Goal: Task Accomplishment & Management: Use online tool/utility

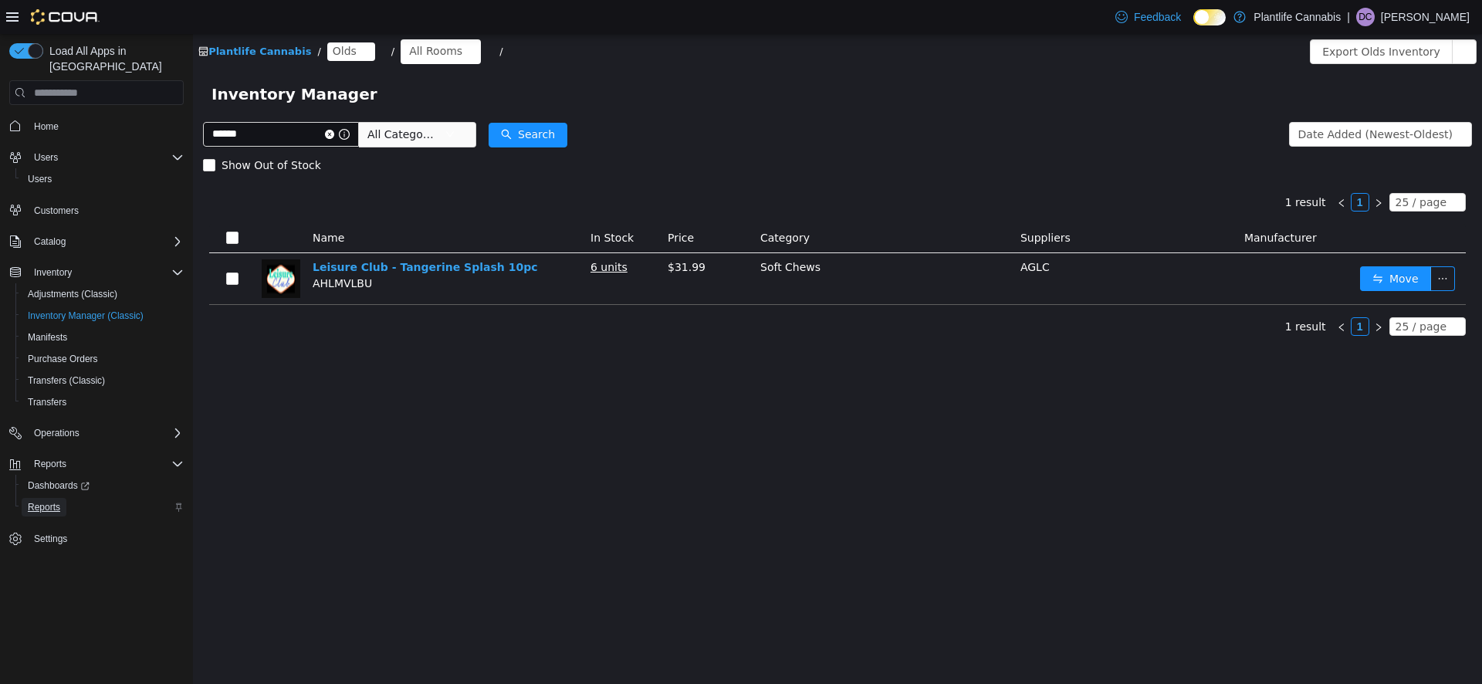
click at [58, 501] on span "Reports" at bounding box center [44, 507] width 32 height 12
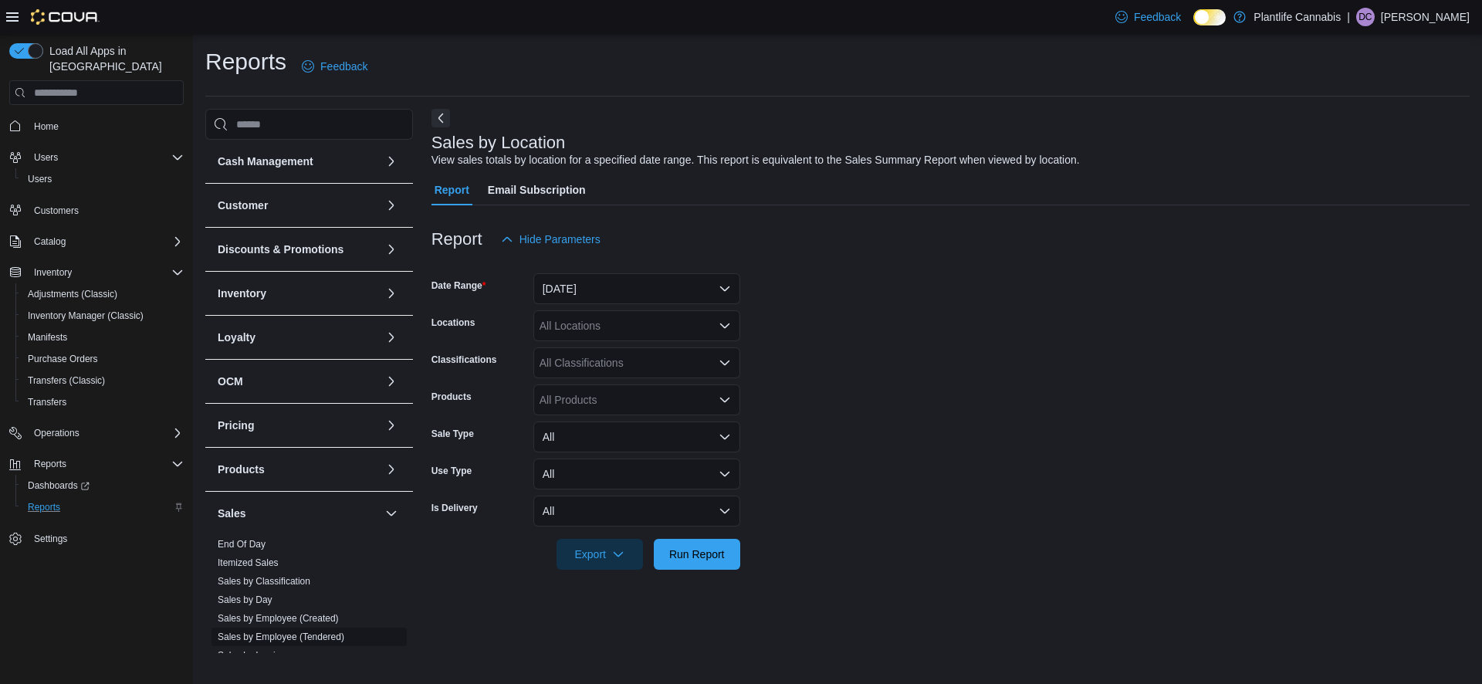
click at [317, 639] on link "Sales by Employee (Tendered)" at bounding box center [281, 637] width 127 height 11
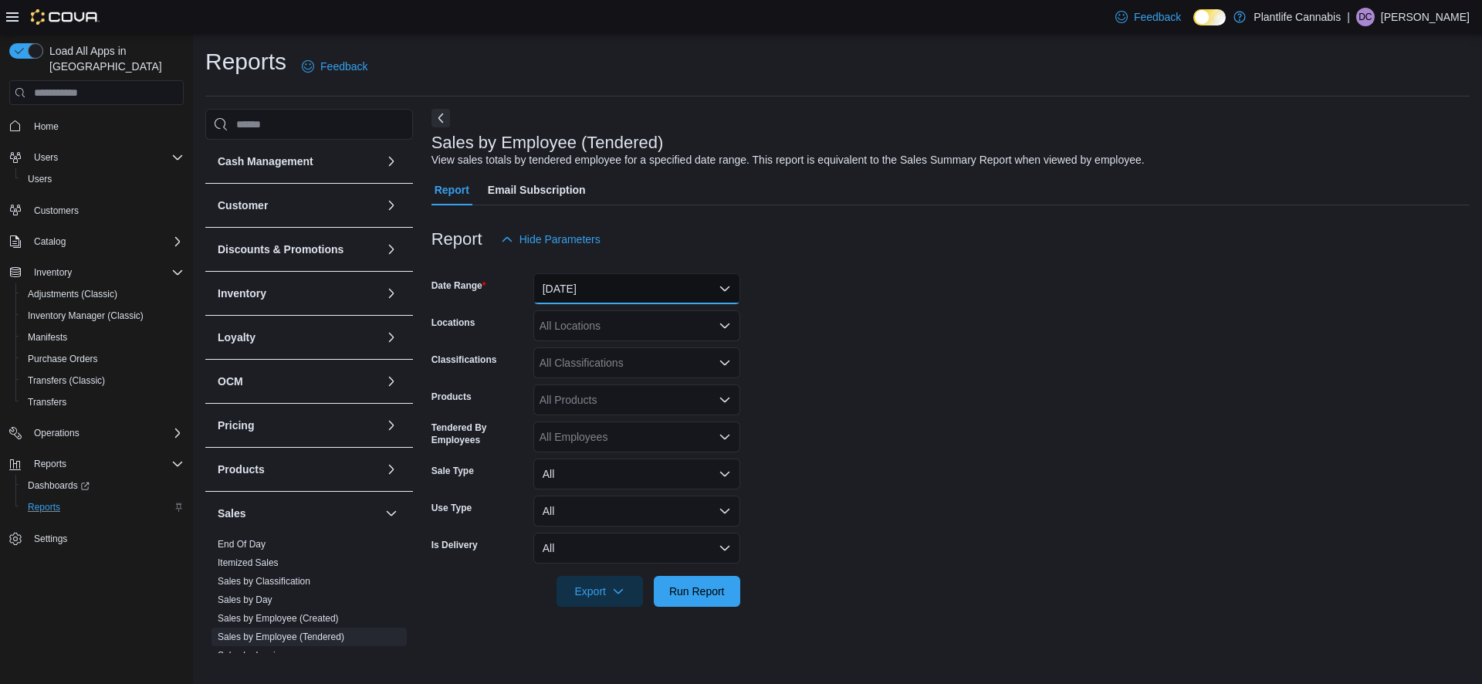
click at [556, 300] on button "Yesterday" at bounding box center [637, 288] width 207 height 31
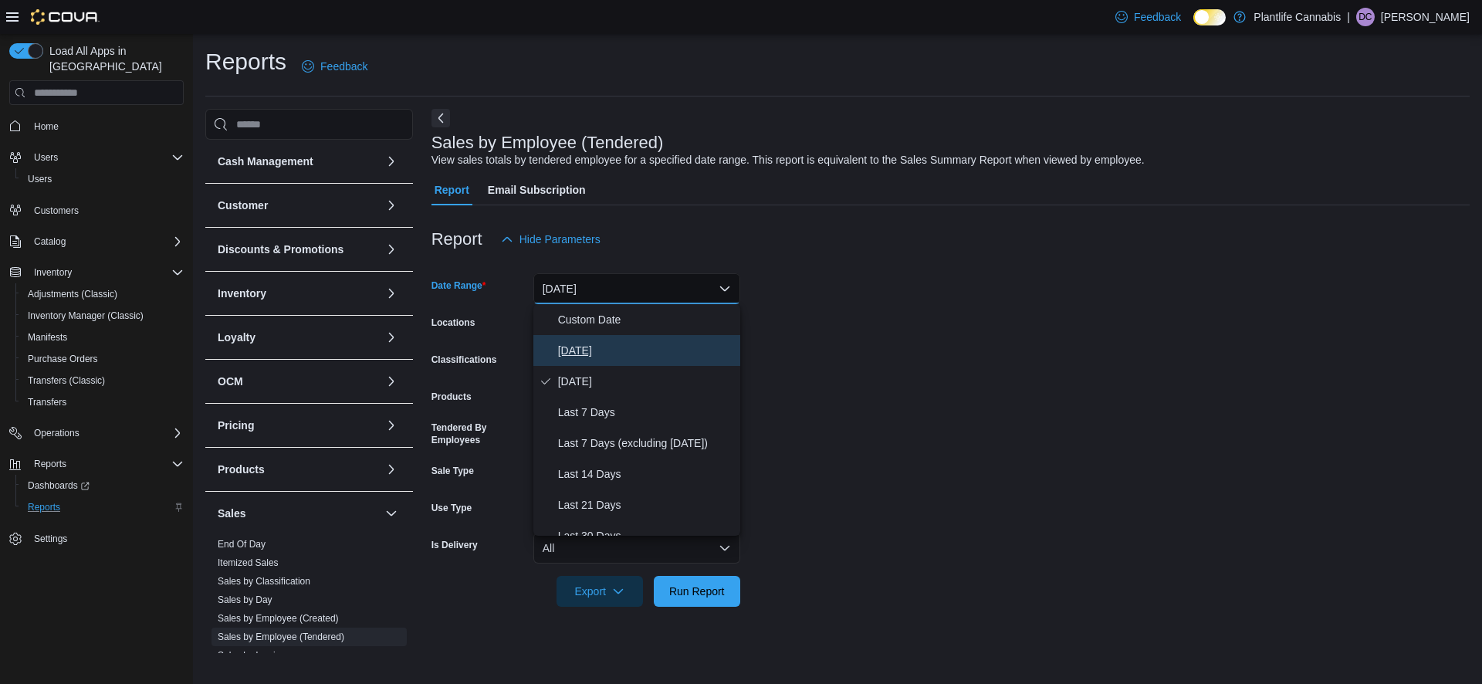
click at [557, 348] on button "Today" at bounding box center [637, 350] width 207 height 31
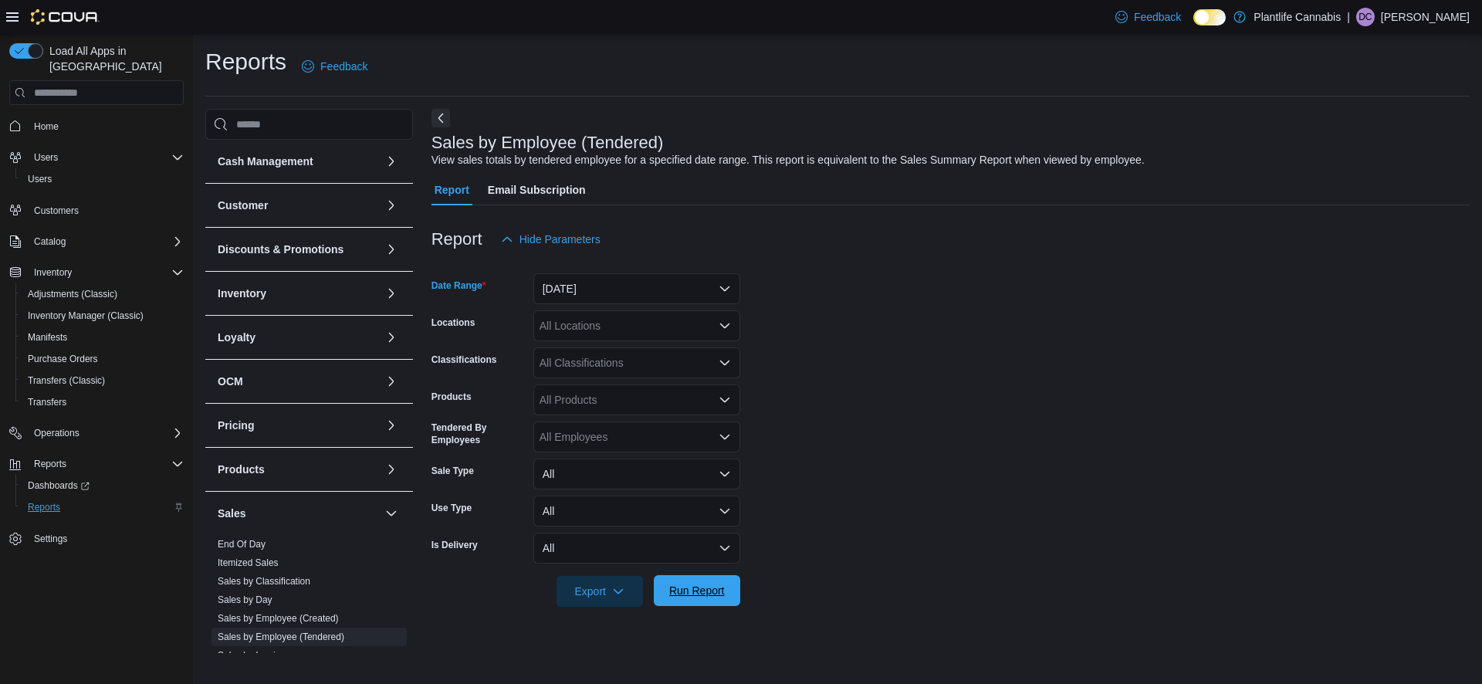
click at [686, 596] on span "Run Report" at bounding box center [697, 590] width 56 height 15
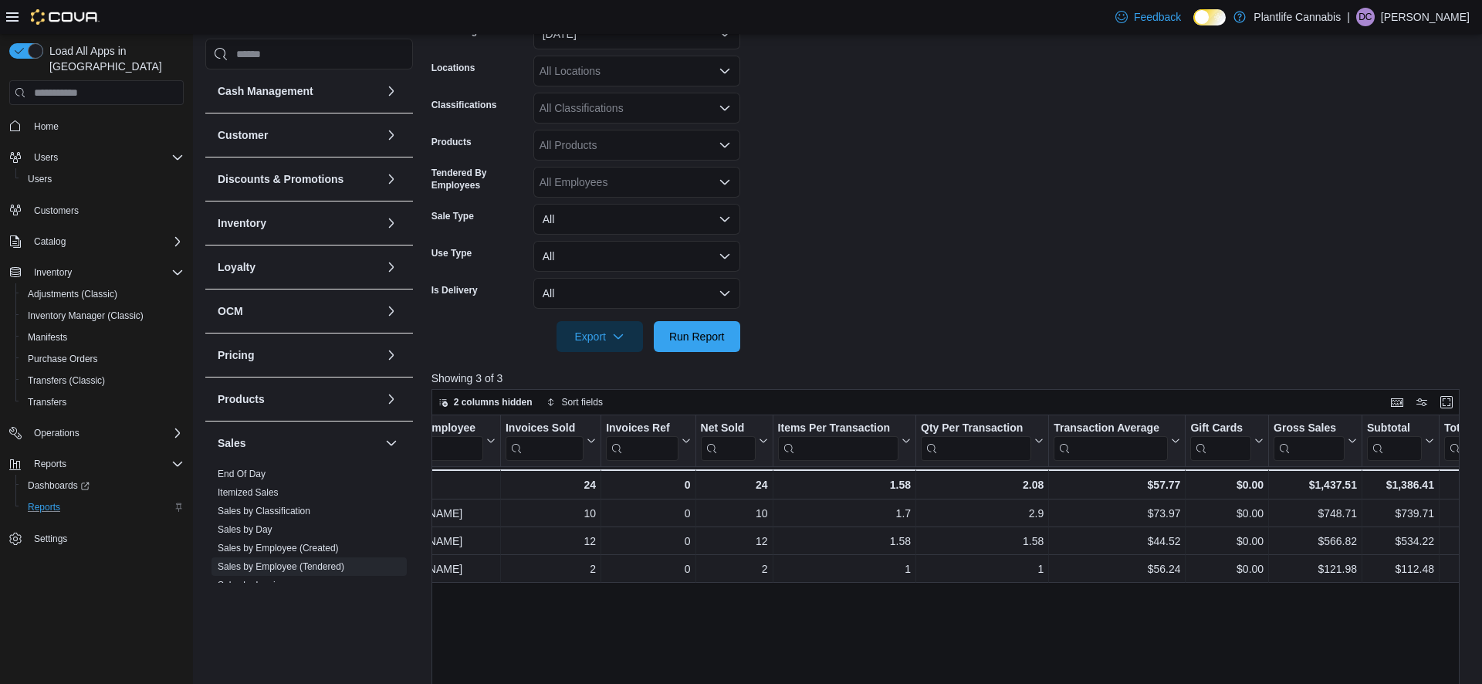
scroll to position [244, 0]
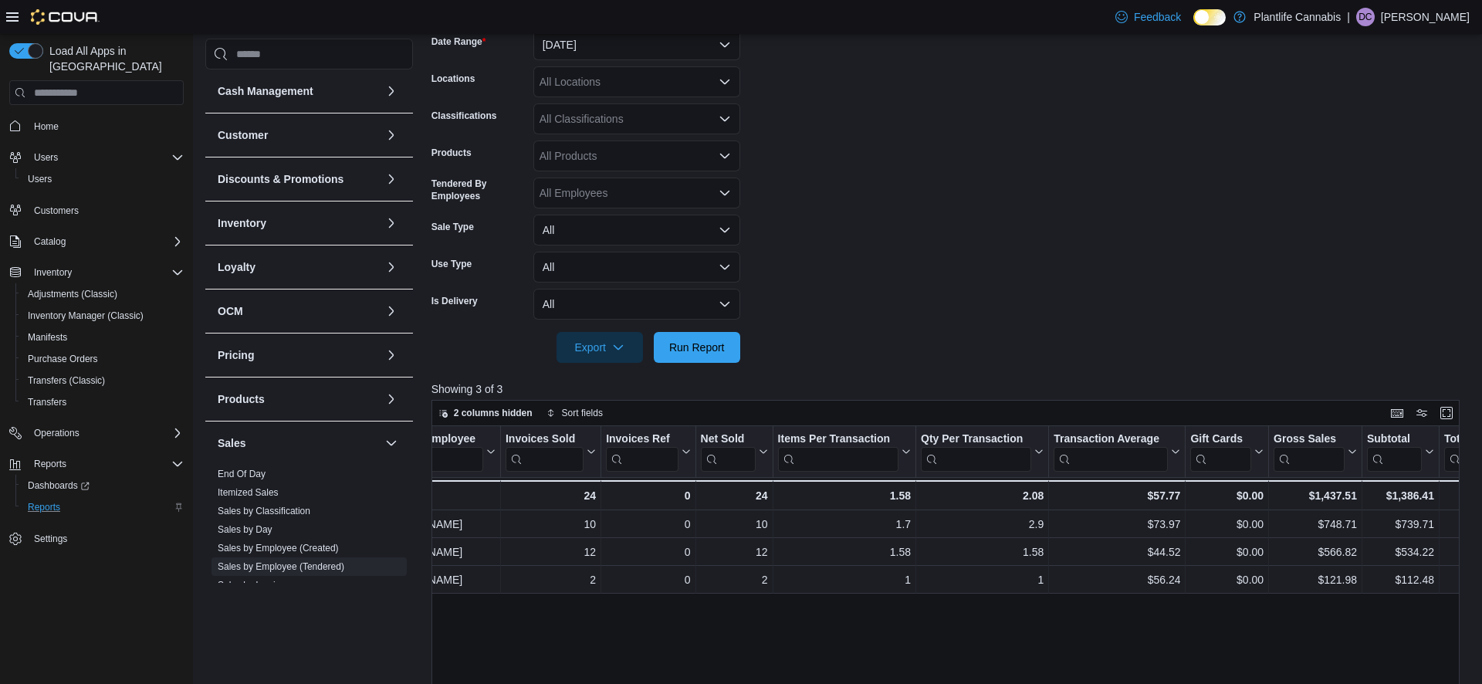
click at [580, 124] on div "All Classifications" at bounding box center [637, 118] width 207 height 31
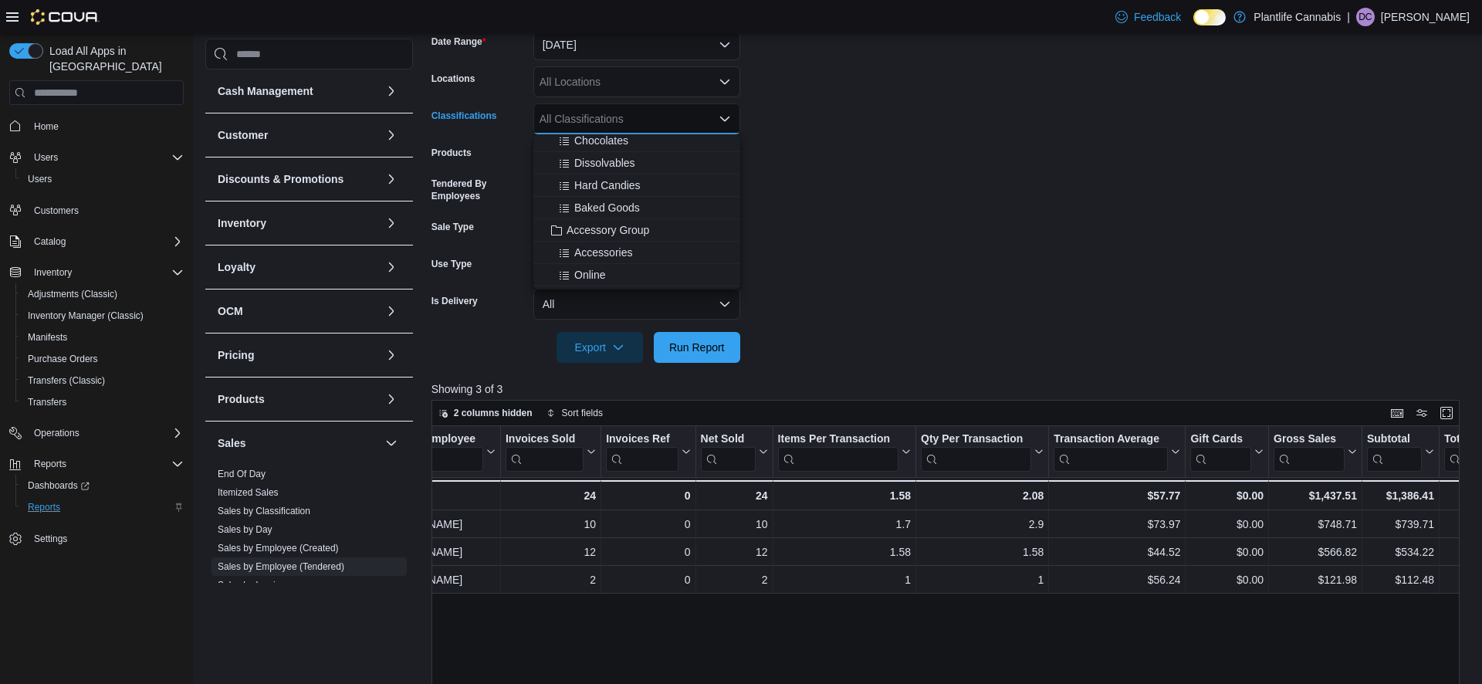
scroll to position [150, 0]
click at [606, 218] on span "Accessory Group" at bounding box center [608, 219] width 83 height 15
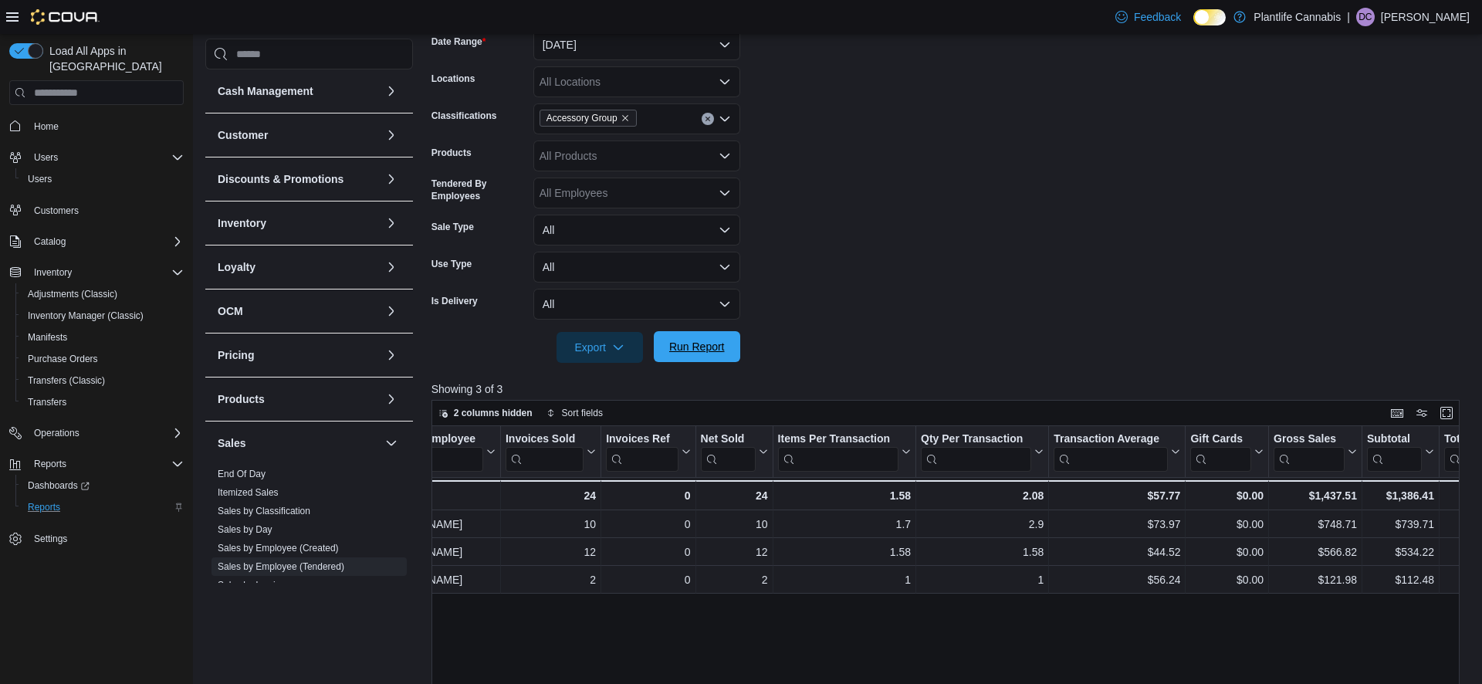
click at [703, 346] on span "Run Report" at bounding box center [697, 346] width 56 height 15
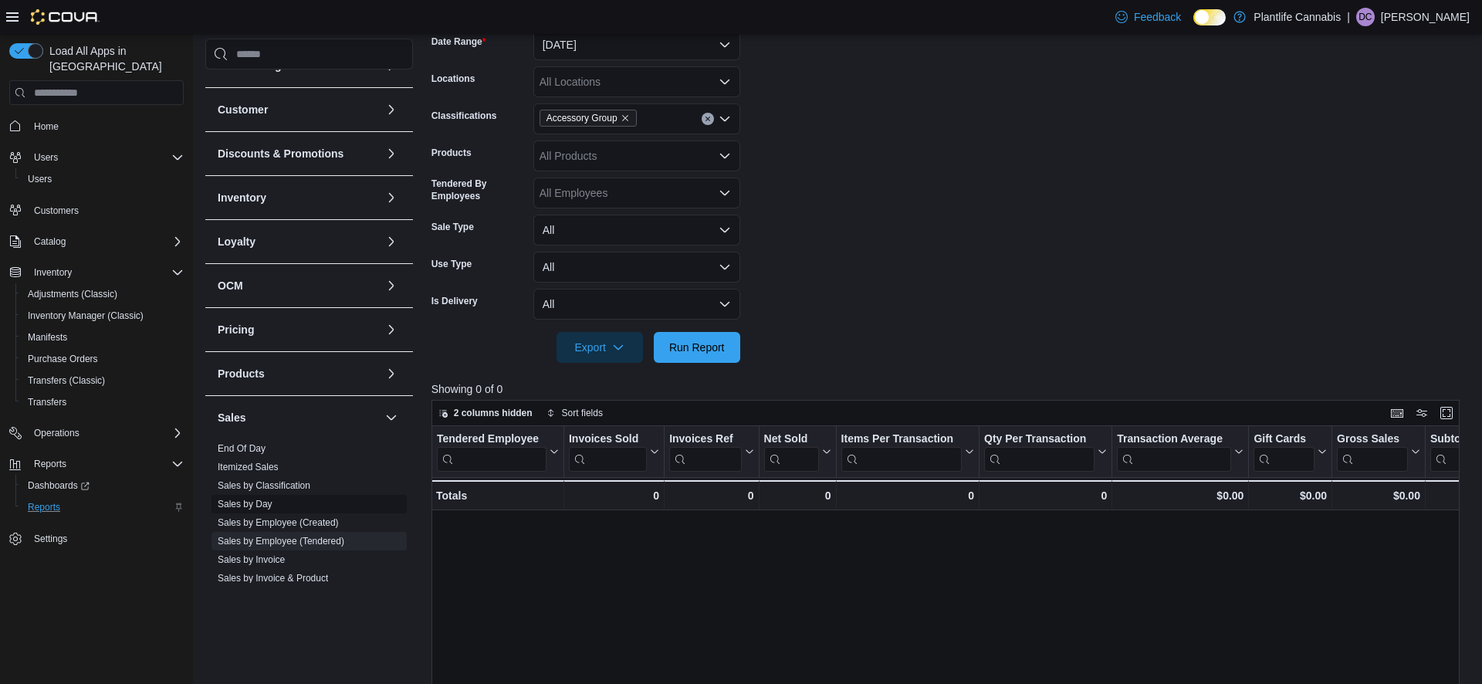
scroll to position [48, 0]
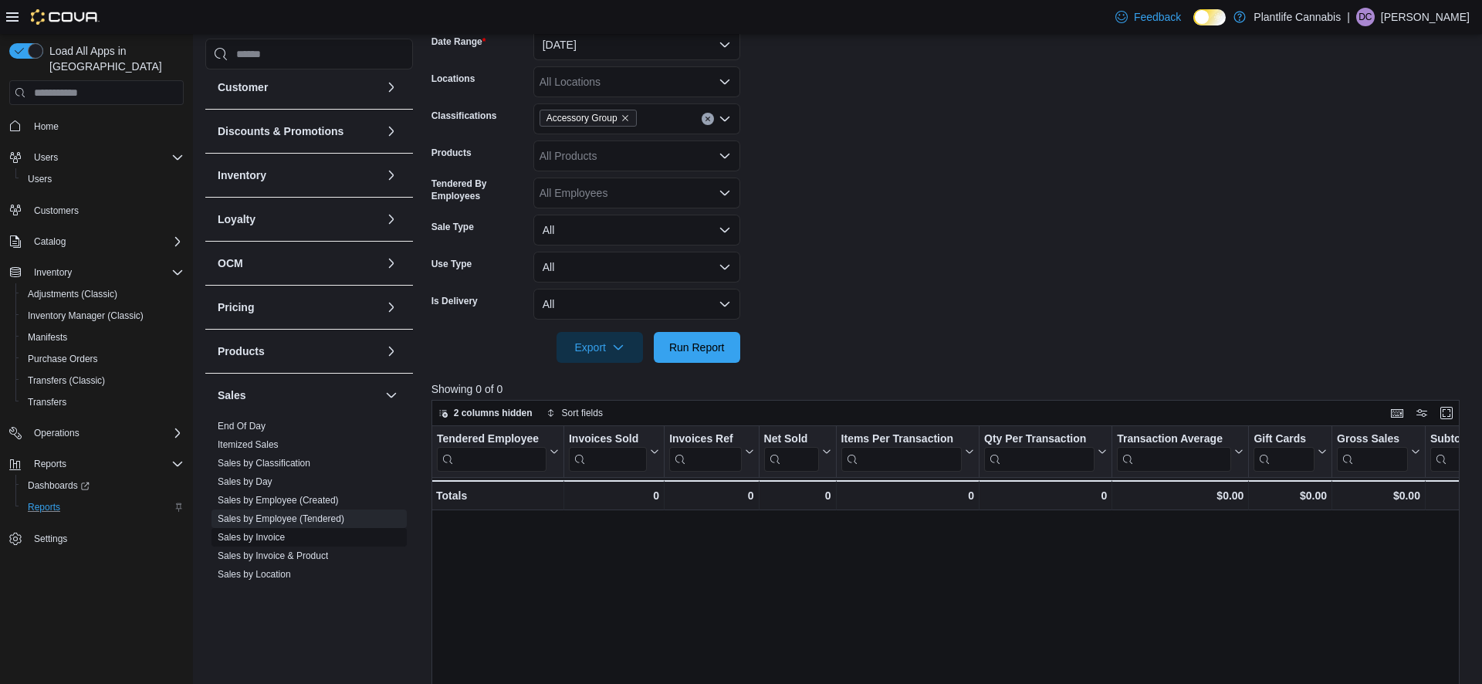
click at [267, 540] on link "Sales by Invoice" at bounding box center [251, 537] width 67 height 11
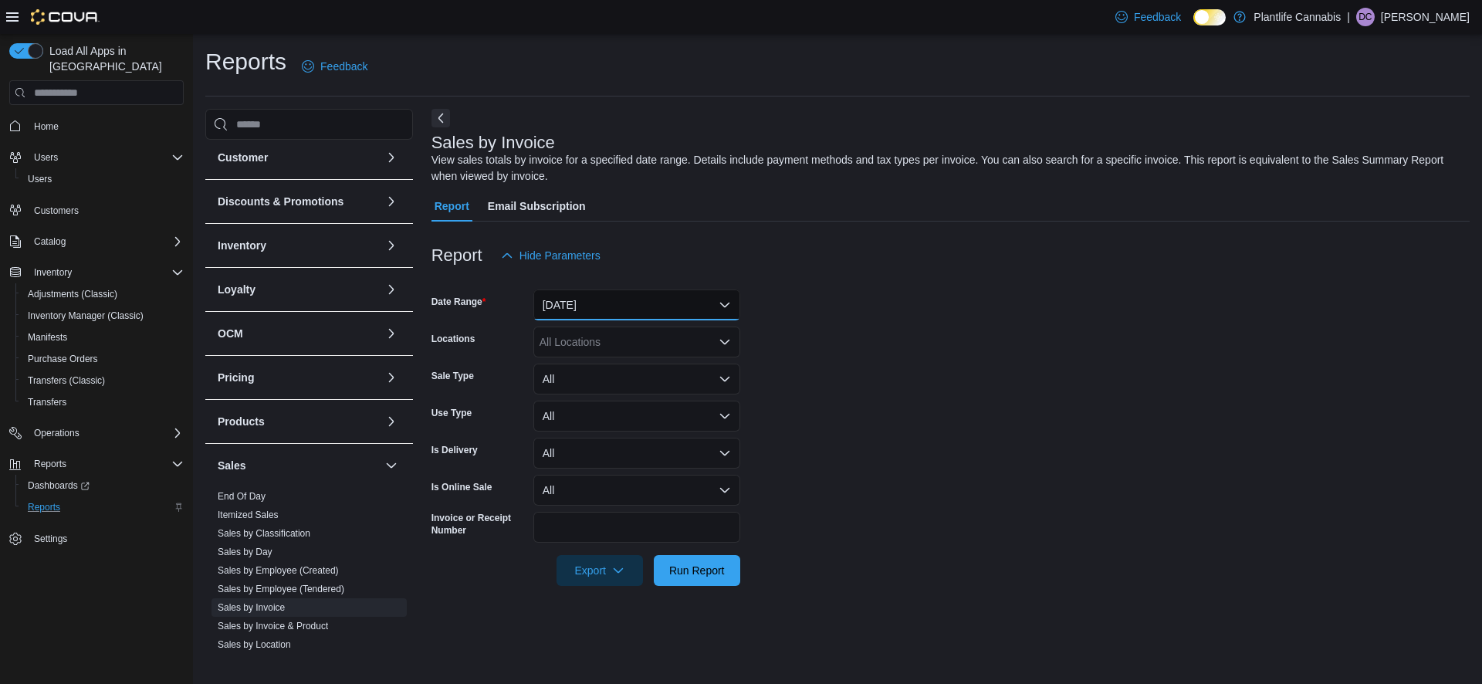
click at [607, 311] on button "Yesterday" at bounding box center [637, 305] width 207 height 31
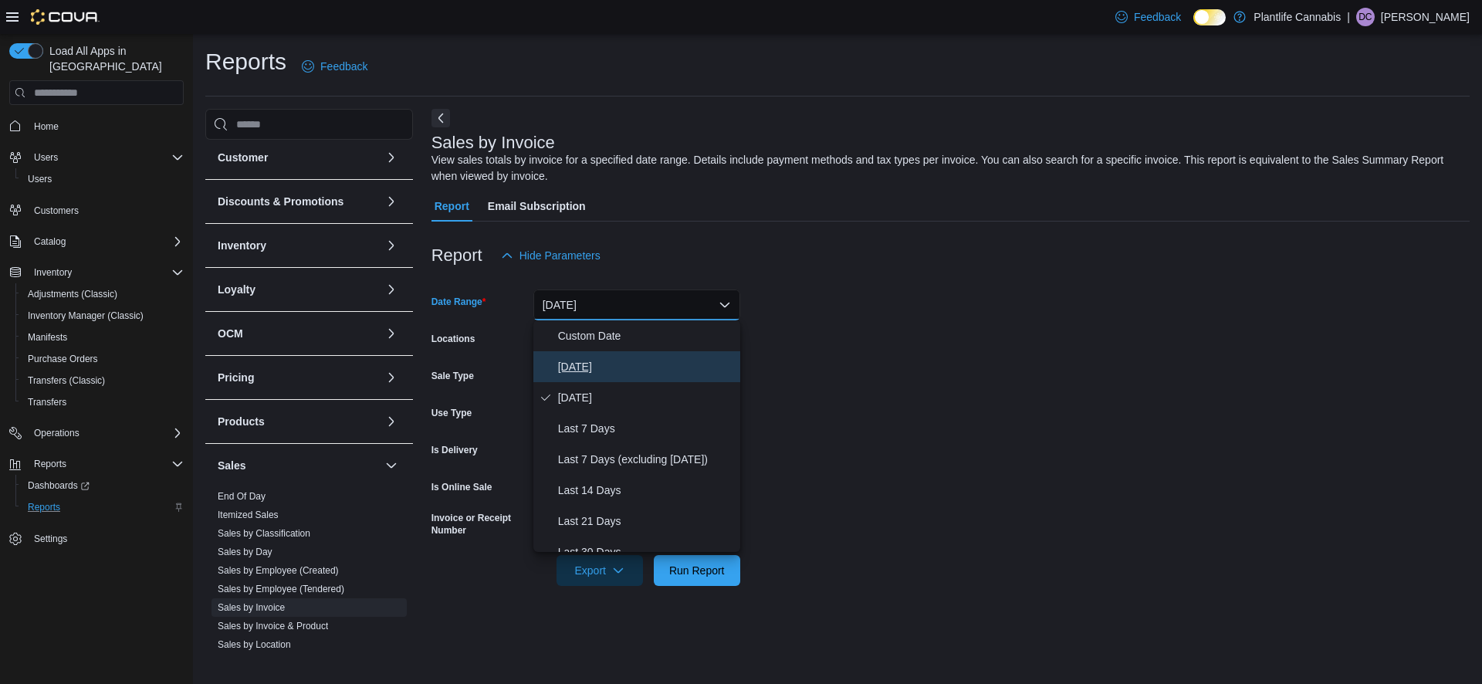
drag, startPoint x: 586, startPoint y: 364, endPoint x: 608, endPoint y: 389, distance: 33.3
click at [586, 364] on span "Today" at bounding box center [646, 366] width 176 height 19
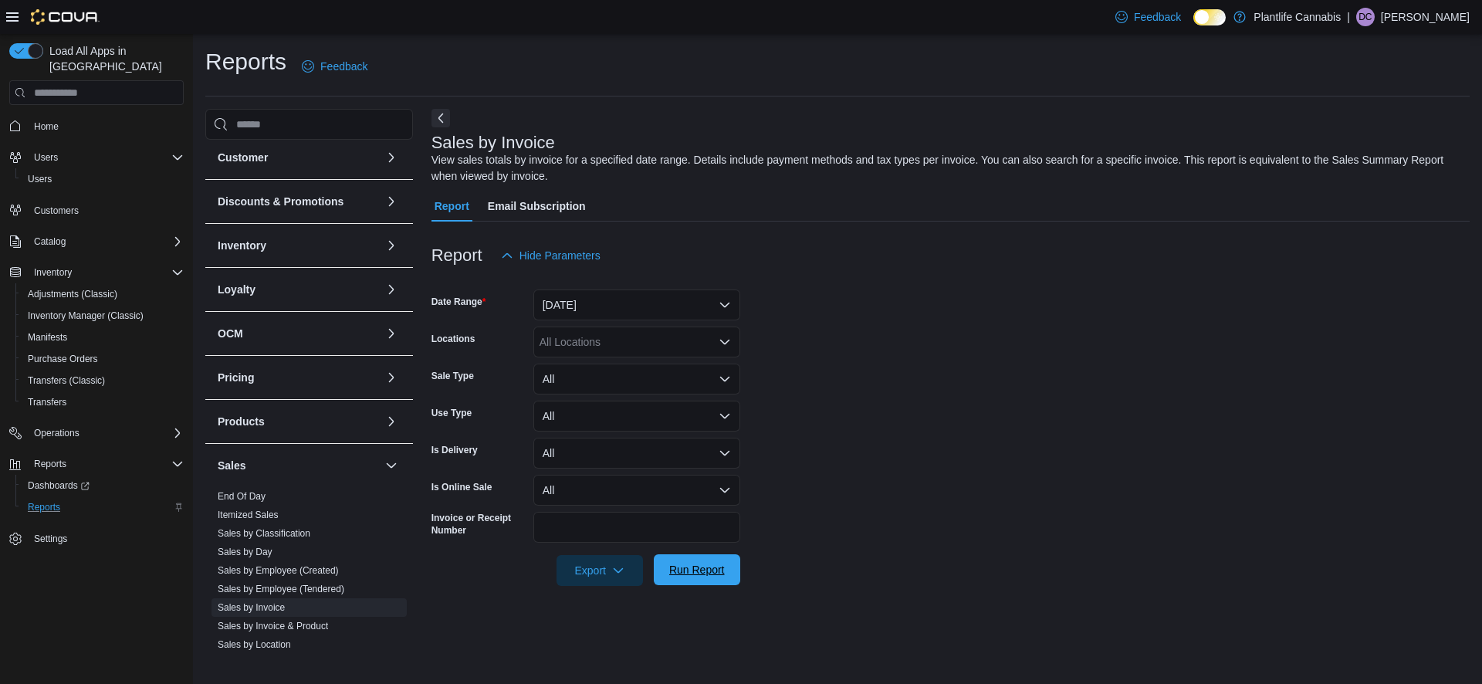
click at [693, 581] on span "Run Report" at bounding box center [697, 569] width 68 height 31
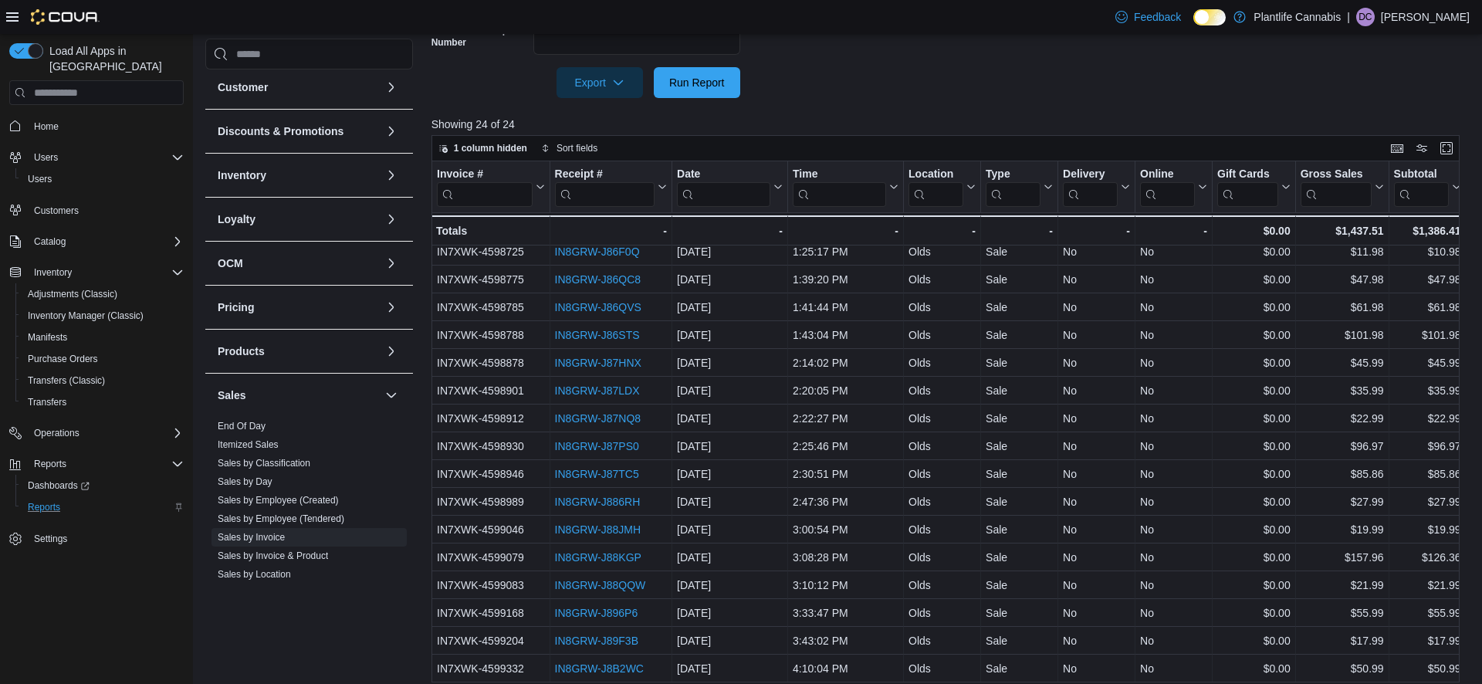
scroll to position [499, 0]
